Goal: Transaction & Acquisition: Book appointment/travel/reservation

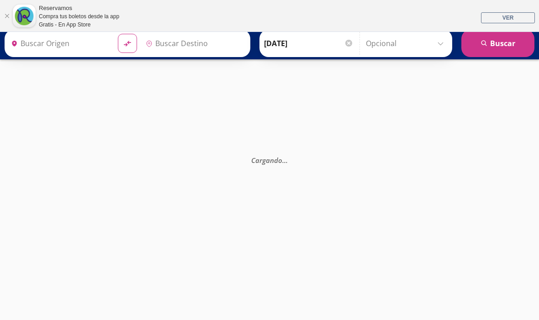
type input "[GEOGRAPHIC_DATA], [GEOGRAPHIC_DATA]"
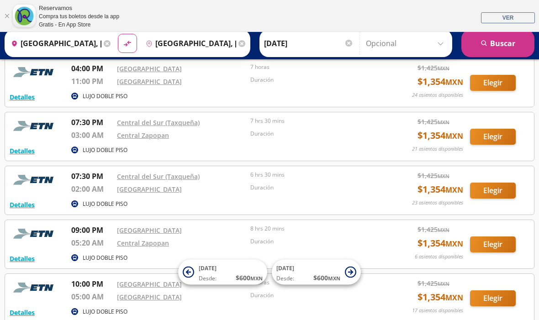
scroll to position [571, 0]
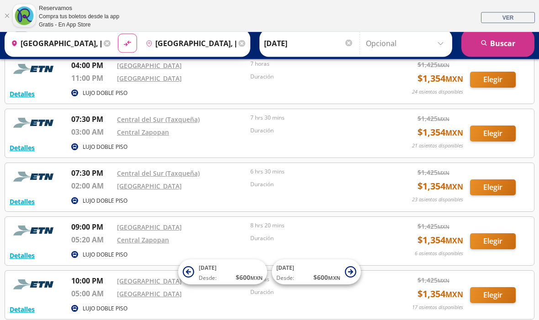
click at [495, 242] on button "Elegir" at bounding box center [493, 242] width 46 height 16
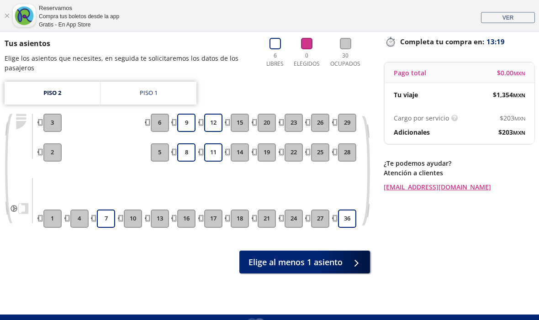
scroll to position [101, 0]
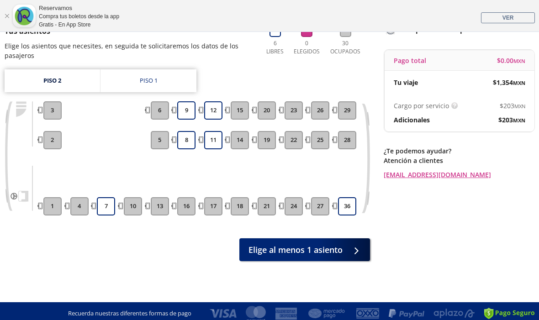
click at [107, 207] on button "7" at bounding box center [106, 206] width 18 height 18
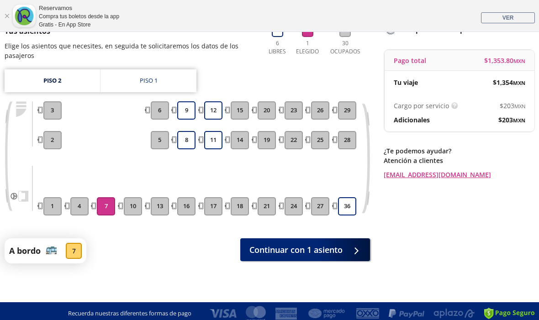
click at [342, 251] on span "Continuar con 1 asiento" at bounding box center [295, 250] width 93 height 12
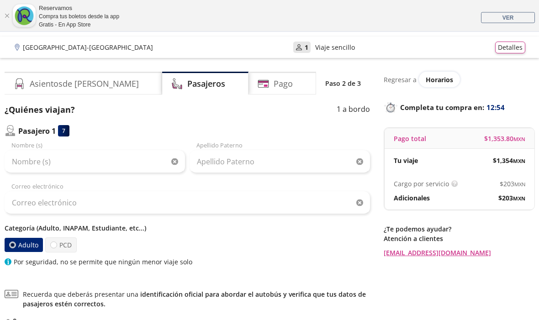
scroll to position [26, 0]
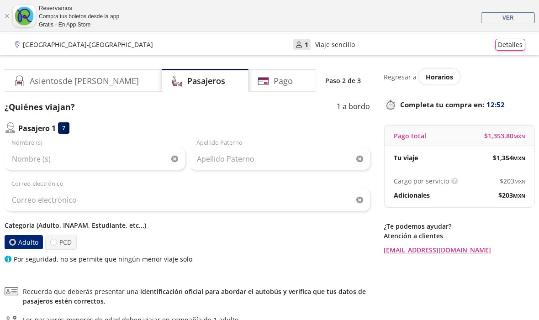
click at [56, 244] on label "PCD" at bounding box center [61, 242] width 32 height 15
click at [56, 244] on input "PCD" at bounding box center [54, 242] width 6 height 6
radio input "true"
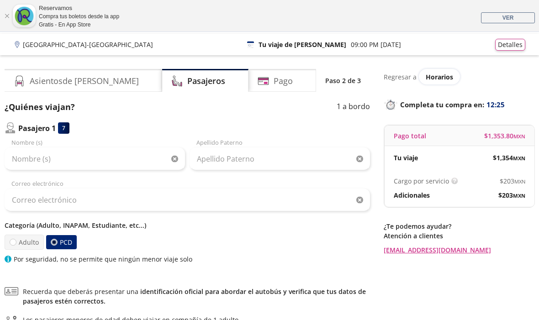
click at [116, 228] on p "Categoría (Adulto, INAPAM, Estudiante, etc...)" at bounding box center [187, 226] width 365 height 10
click at [141, 224] on p "Categoría (Adulto, INAPAM, Estudiante, etc...)" at bounding box center [187, 226] width 365 height 10
click at [142, 228] on p "Categoría (Adulto, INAPAM, Estudiante, etc...)" at bounding box center [187, 226] width 365 height 10
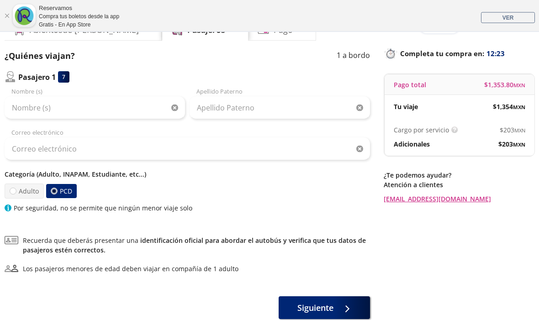
scroll to position [101, 0]
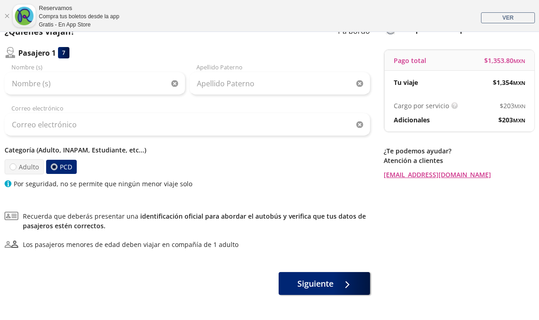
click at [321, 284] on span "Siguiente" at bounding box center [315, 284] width 36 height 12
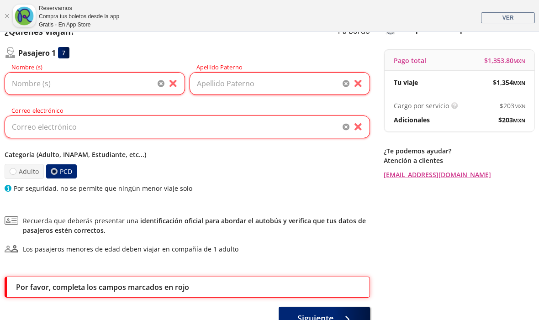
scroll to position [136, 0]
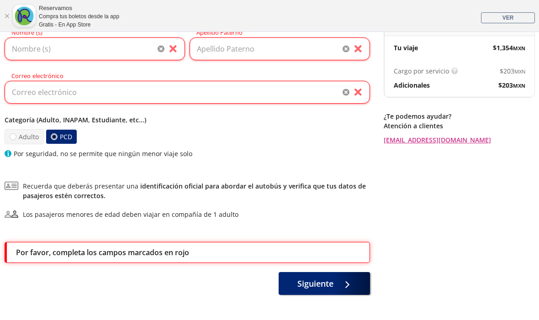
click at [14, 137] on div at bounding box center [13, 136] width 7 height 7
click at [14, 137] on input "Adulto" at bounding box center [13, 137] width 6 height 6
radio input "true"
radio input "false"
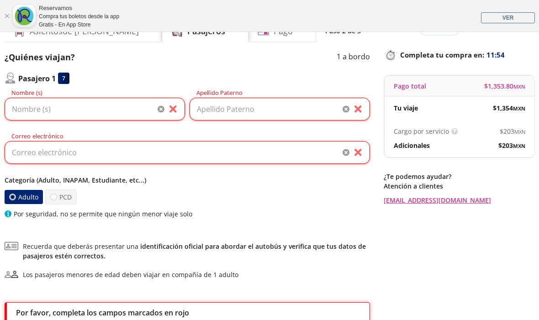
scroll to position [74, 0]
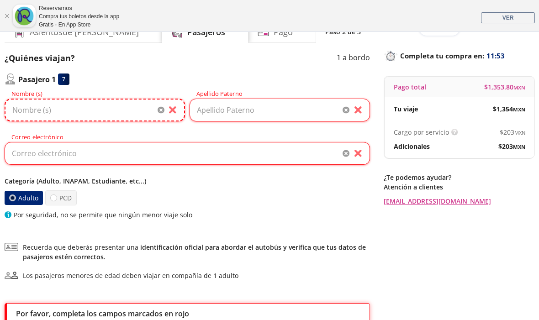
click at [26, 117] on input "Nombre (s)" at bounding box center [95, 110] width 180 height 23
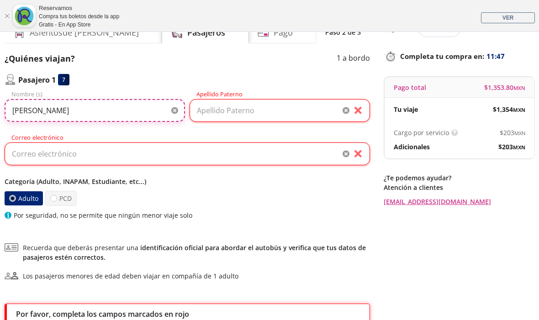
type input "[PERSON_NAME]"
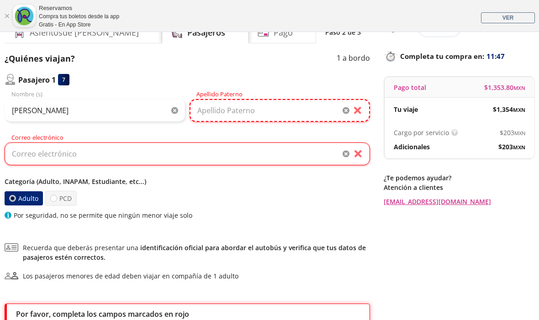
click at [326, 115] on input "Apellido Paterno" at bounding box center [280, 110] width 180 height 23
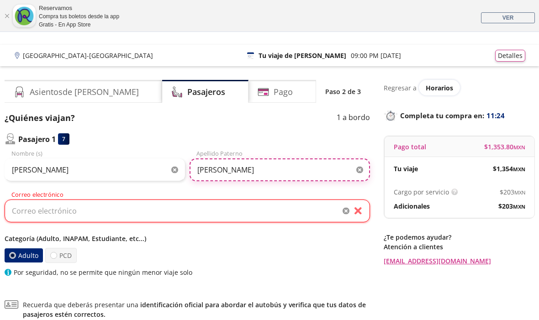
scroll to position [14, 0]
type input "[PERSON_NAME]"
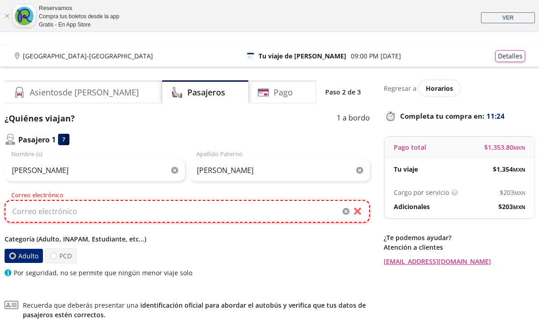
click at [331, 214] on input "Correo electrónico" at bounding box center [187, 211] width 365 height 23
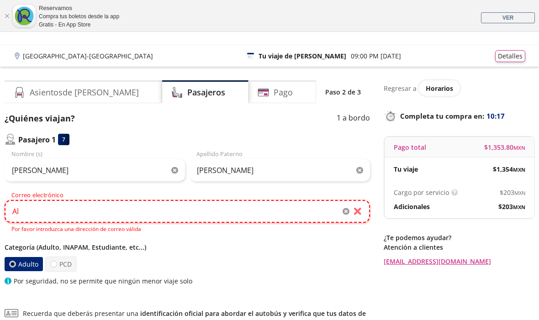
type input "A"
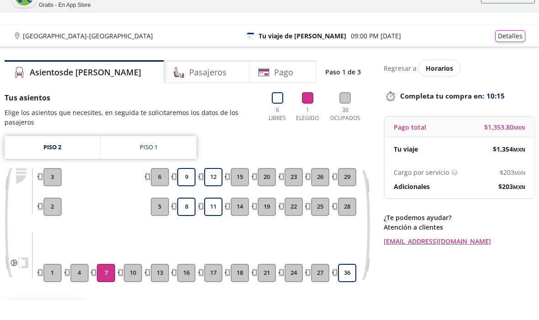
scroll to position [34, 0]
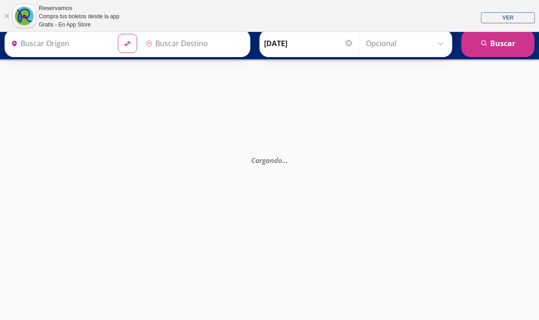
type input "[GEOGRAPHIC_DATA], [GEOGRAPHIC_DATA]"
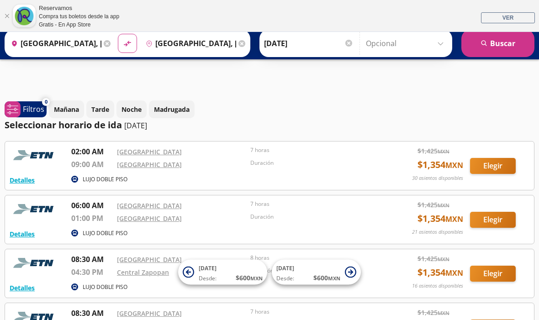
click at [140, 108] on p "Noche" at bounding box center [131, 110] width 20 height 10
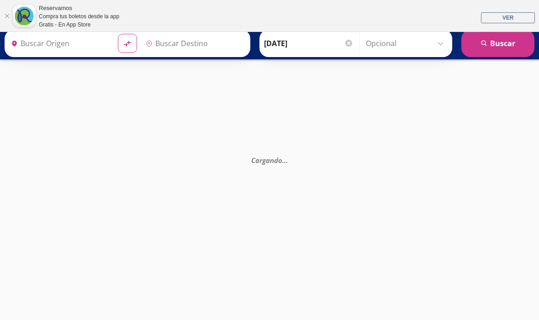
type input "[GEOGRAPHIC_DATA], [GEOGRAPHIC_DATA]"
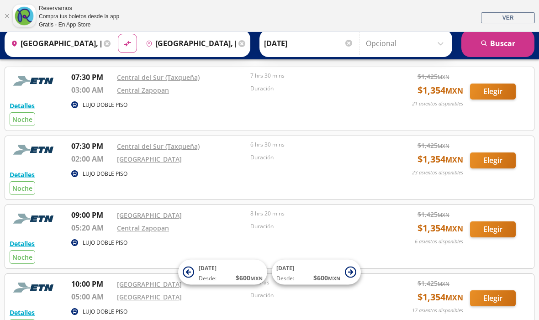
scroll to position [79, 0]
